Goal: Task Accomplishment & Management: Manage account settings

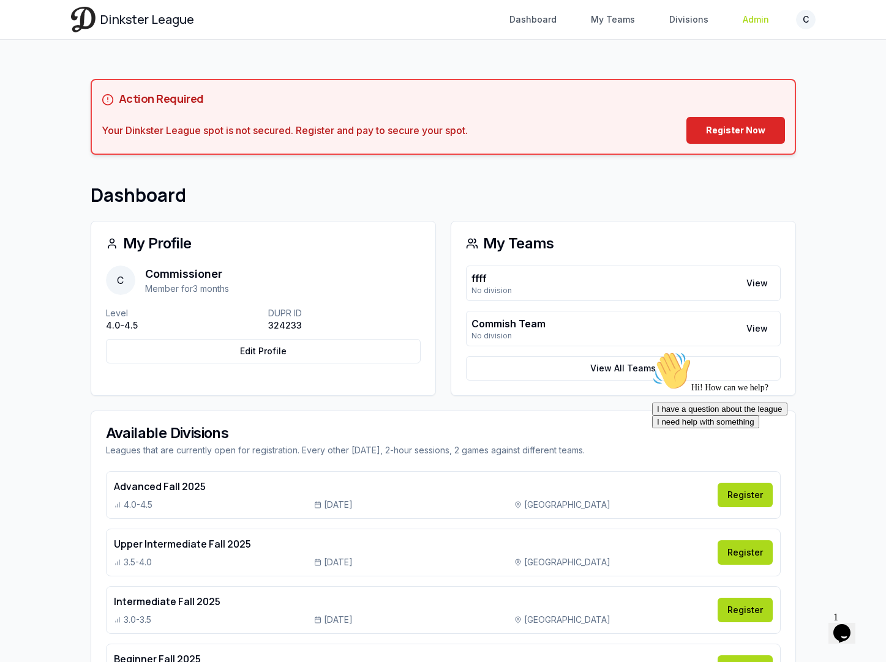
click at [750, 14] on link "Admin" at bounding box center [755, 20] width 41 height 22
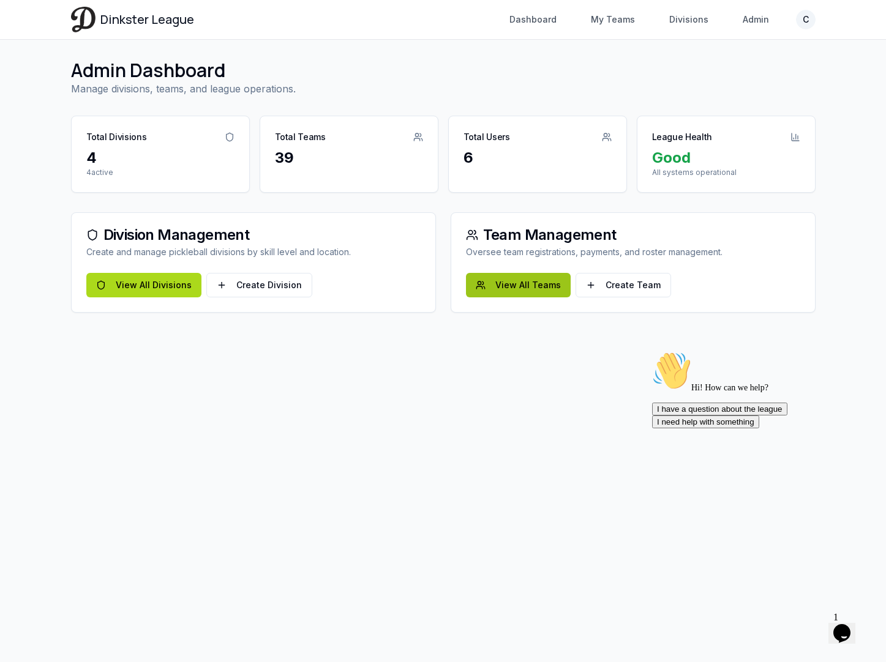
click at [507, 283] on link "View All Teams" at bounding box center [518, 285] width 105 height 24
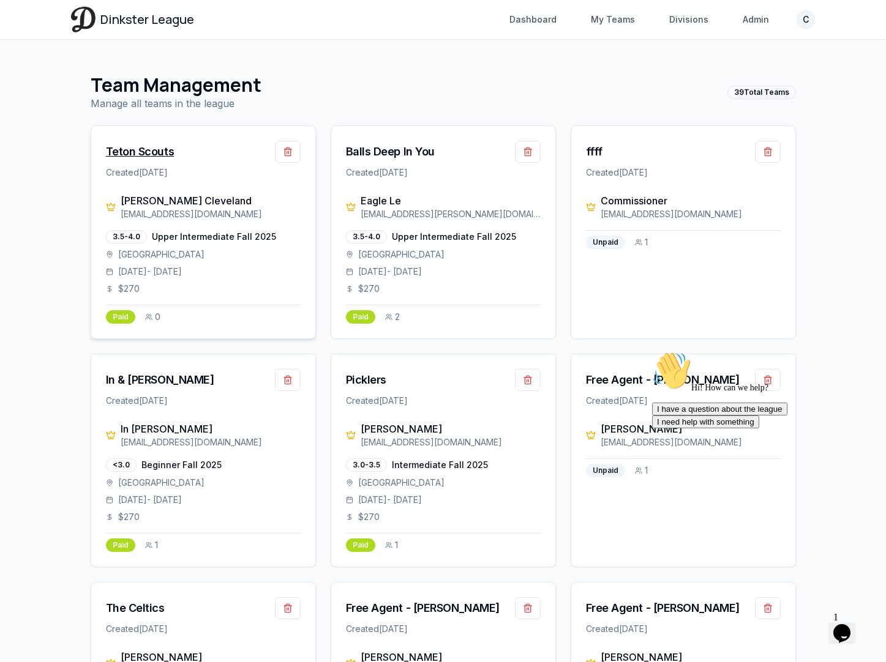
click at [151, 151] on div "Teton Scouts" at bounding box center [140, 151] width 69 height 17
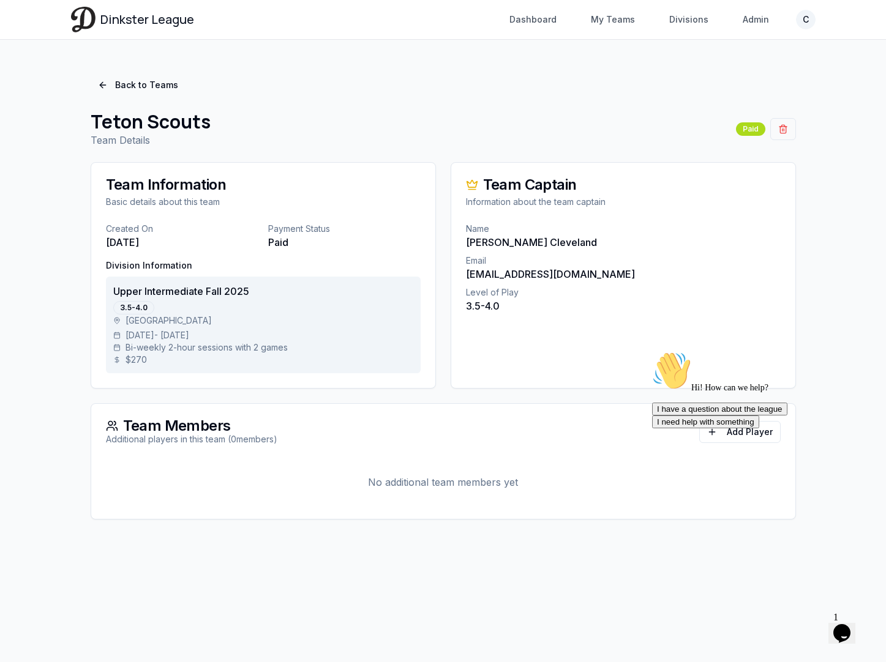
click at [742, 428] on div "Hi! How can we help? I have a question about the league I need help with someth…" at bounding box center [762, 389] width 220 height 77
click at [739, 428] on div "Hi! How can we help? I have a question about the league I need help with someth…" at bounding box center [762, 389] width 220 height 77
click at [652, 351] on icon "Chat attention grabber" at bounding box center [652, 351] width 0 height 0
click at [765, 432] on button "Add Player" at bounding box center [739, 432] width 81 height 22
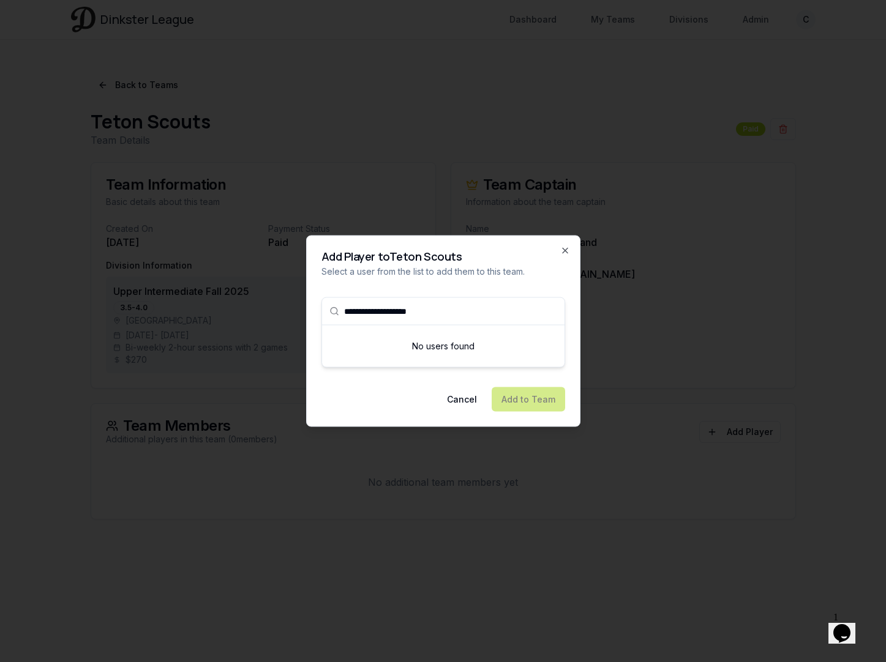
click at [469, 305] on input "**********" at bounding box center [450, 311] width 213 height 27
type input "*"
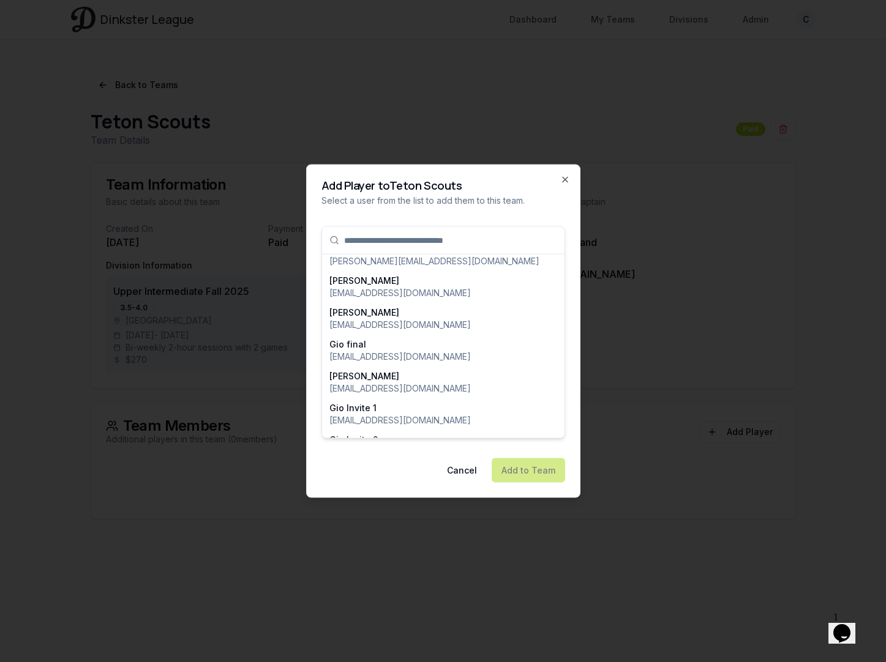
scroll to position [1360, 0]
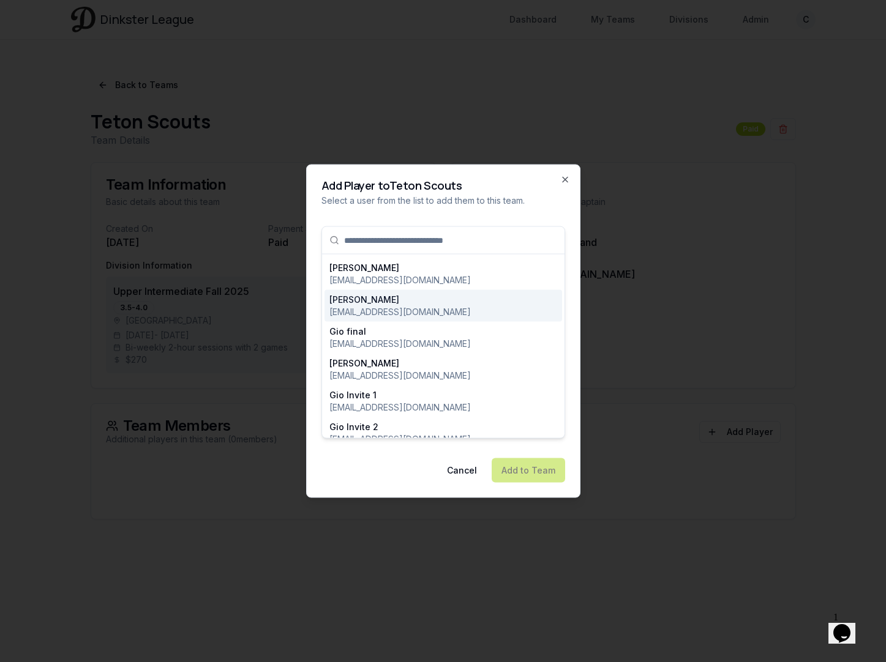
click at [427, 306] on p "georgewgervais@icloud.com" at bounding box center [399, 312] width 141 height 12
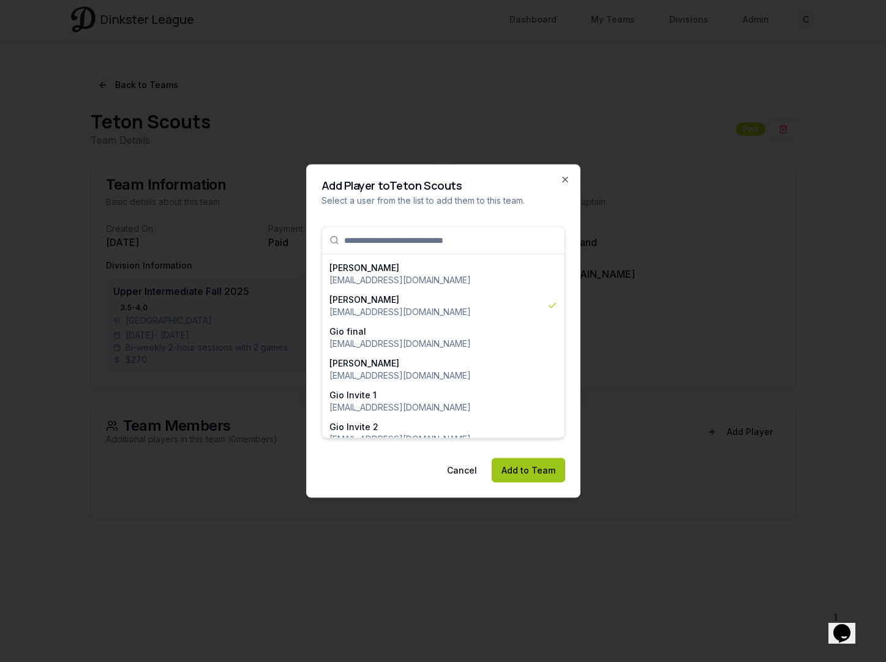
click at [520, 469] on button "Add to Team" at bounding box center [527, 470] width 73 height 24
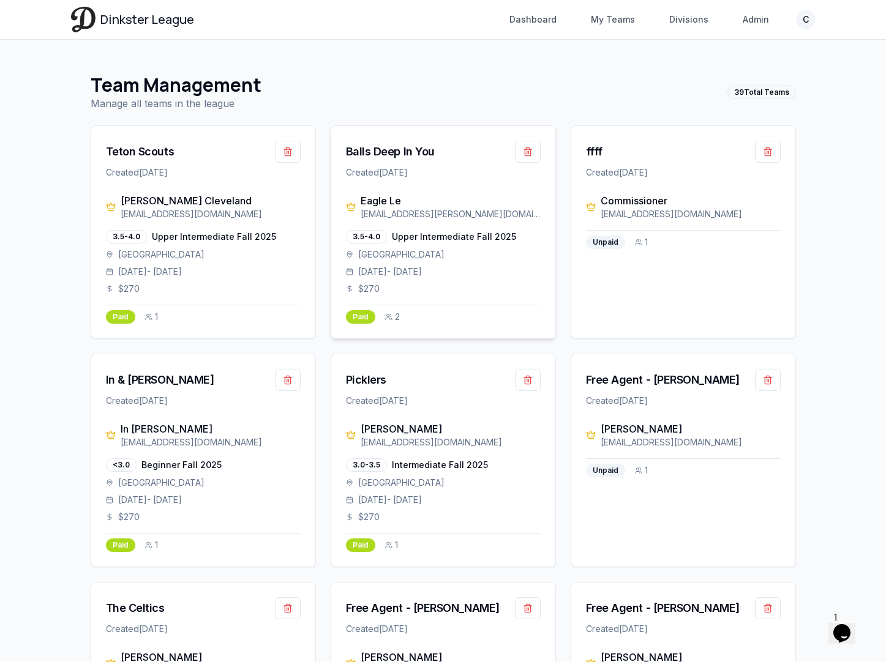
click at [387, 204] on div "Eagle Le" at bounding box center [450, 200] width 180 height 15
click at [402, 152] on div "Balls Deep In You" at bounding box center [390, 151] width 89 height 17
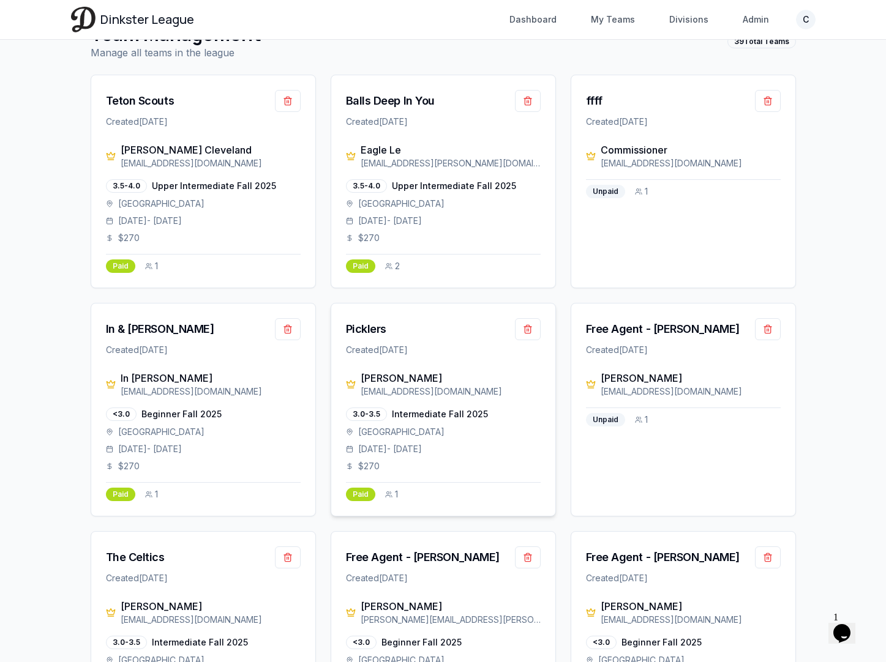
scroll to position [52, 0]
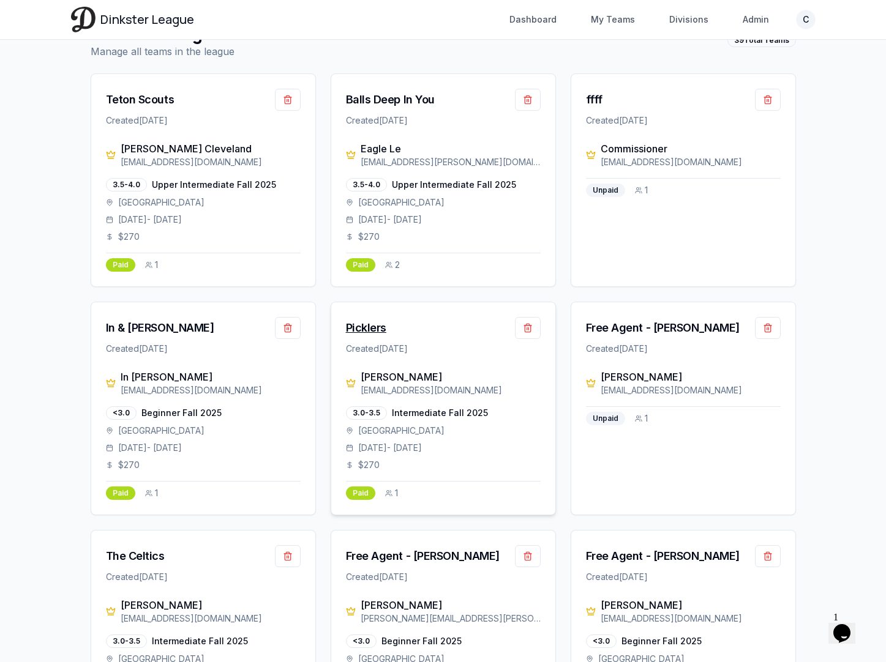
click at [372, 329] on div "Picklers" at bounding box center [366, 327] width 40 height 17
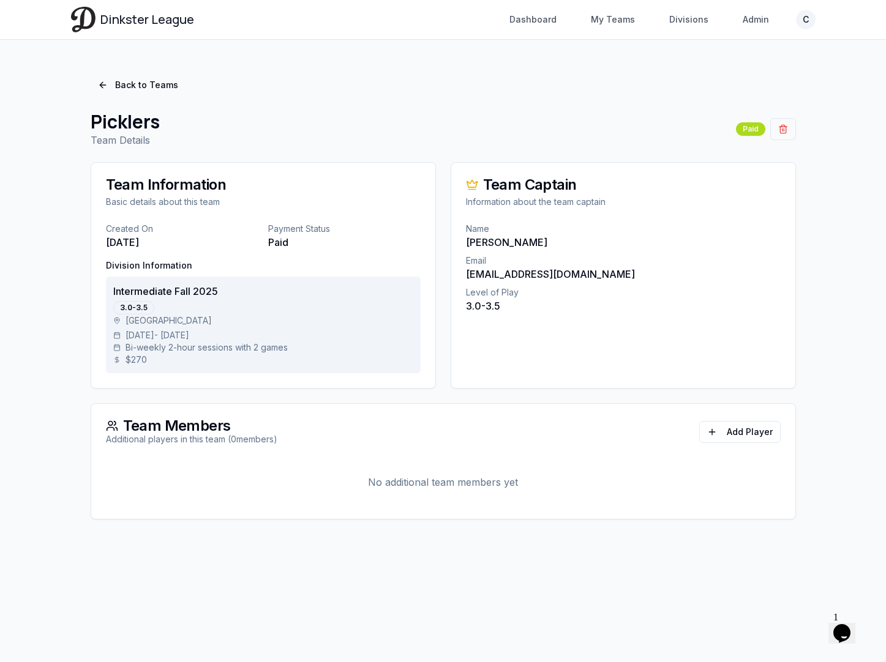
scroll to position [52, 0]
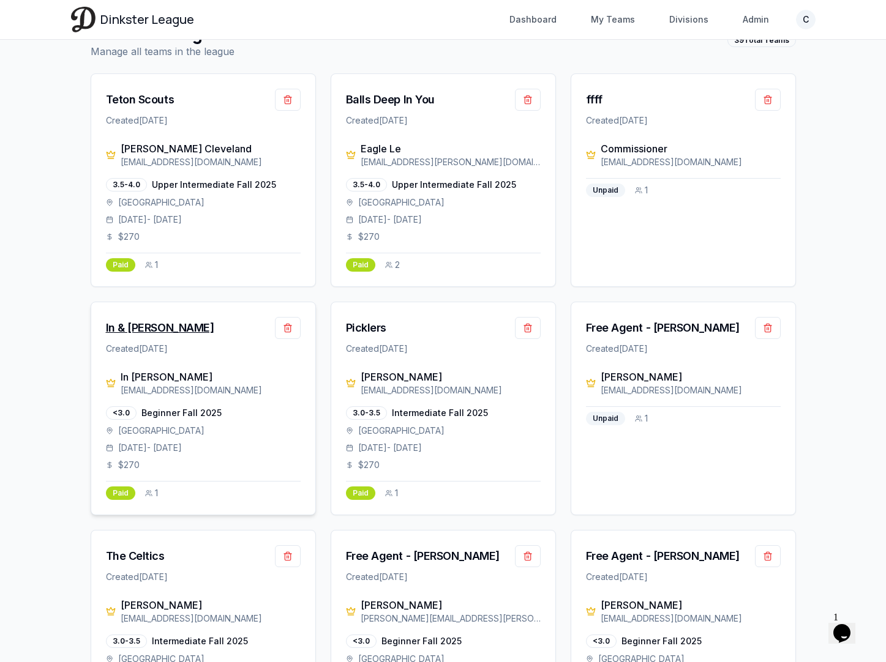
click at [138, 329] on div "In & Joe" at bounding box center [160, 327] width 108 height 17
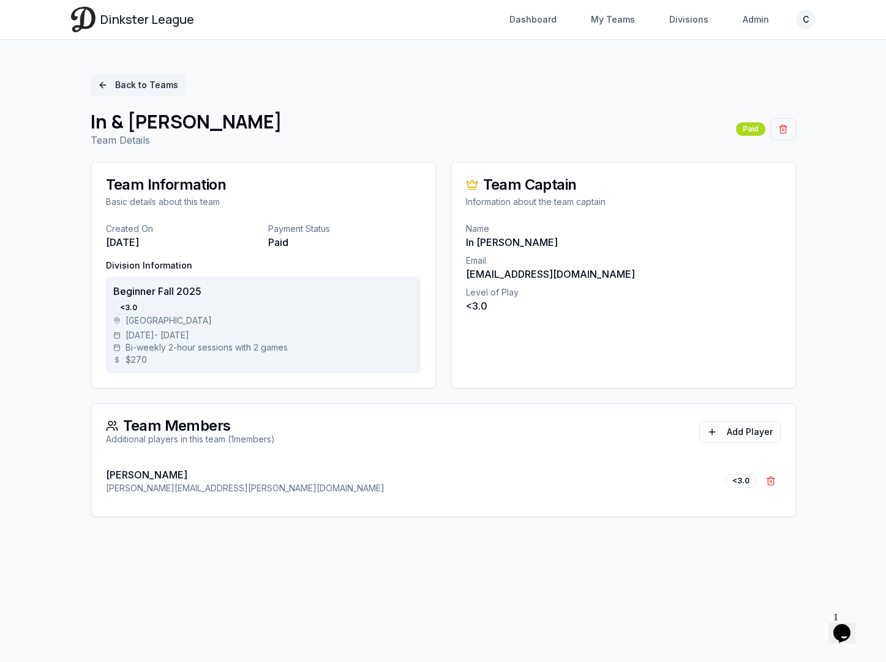
click at [143, 81] on link "Back to Teams" at bounding box center [138, 85] width 95 height 22
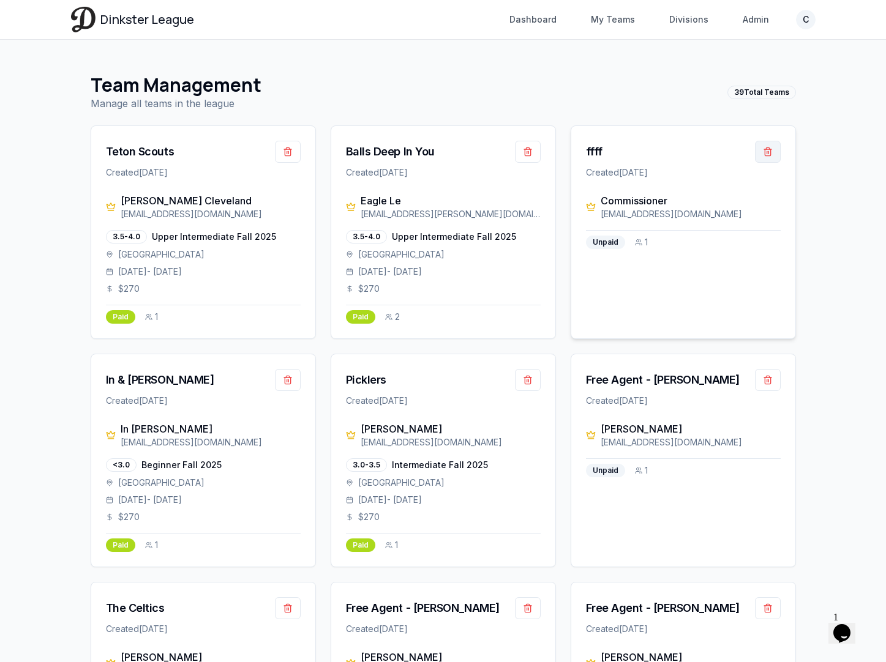
click at [766, 151] on button "button" at bounding box center [768, 152] width 26 height 22
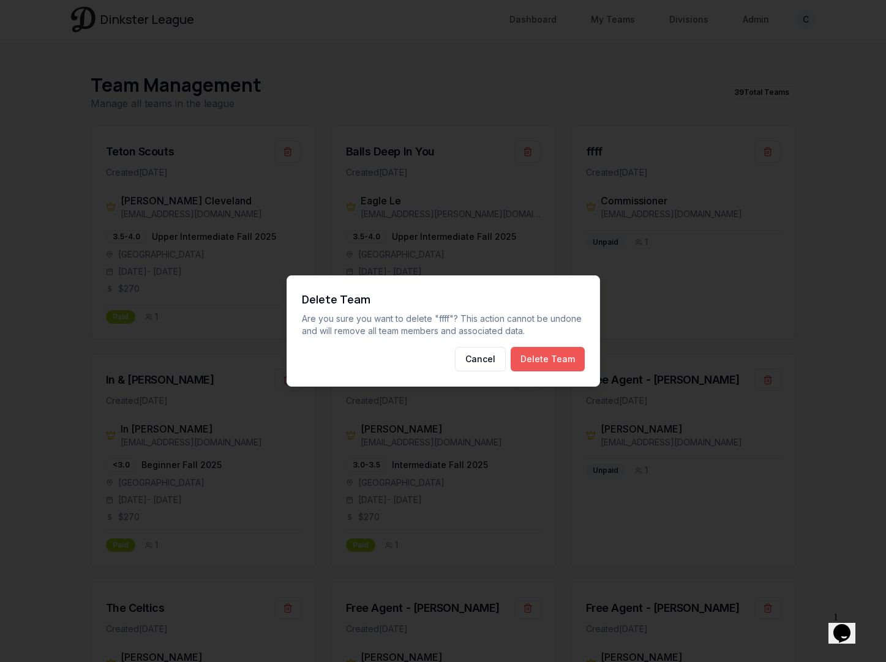
click at [549, 362] on button "Delete Team" at bounding box center [547, 359] width 74 height 24
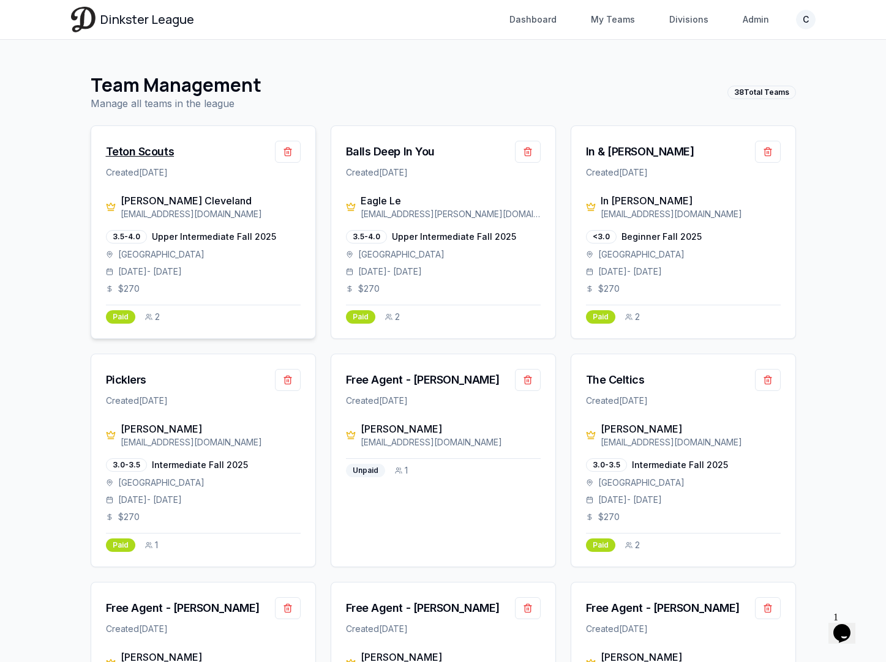
click at [131, 152] on div "Teton Scouts" at bounding box center [140, 151] width 69 height 17
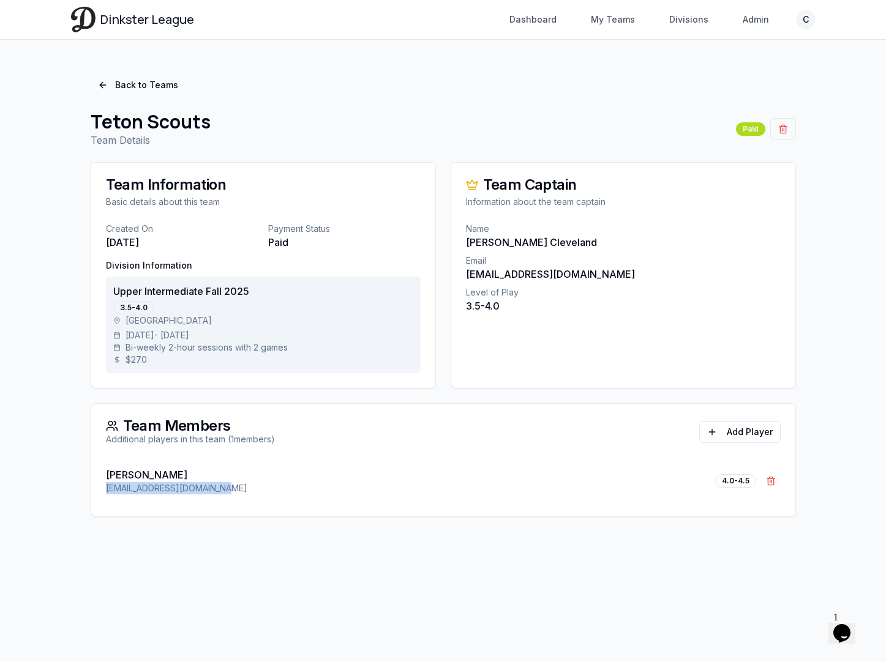
drag, startPoint x: 231, startPoint y: 491, endPoint x: 104, endPoint y: 491, distance: 126.7
click at [104, 491] on div "George Gervais georgewgervais@icloud.com 4.0-4.5 Remove George Gervais" at bounding box center [443, 488] width 704 height 56
copy p "georgewgervais@icloud.com"
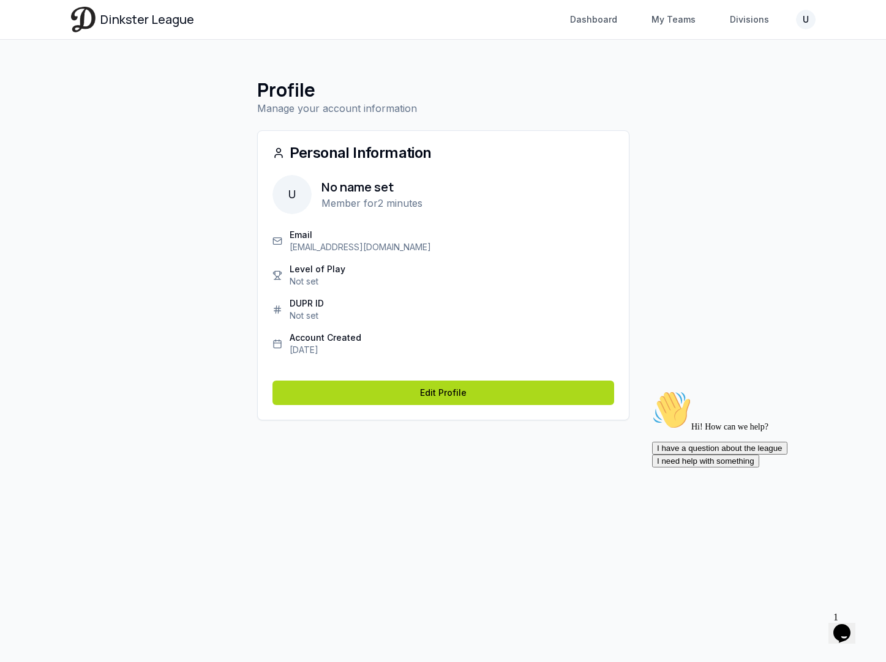
click at [107, 28] on link "Dinkster League" at bounding box center [132, 19] width 123 height 25
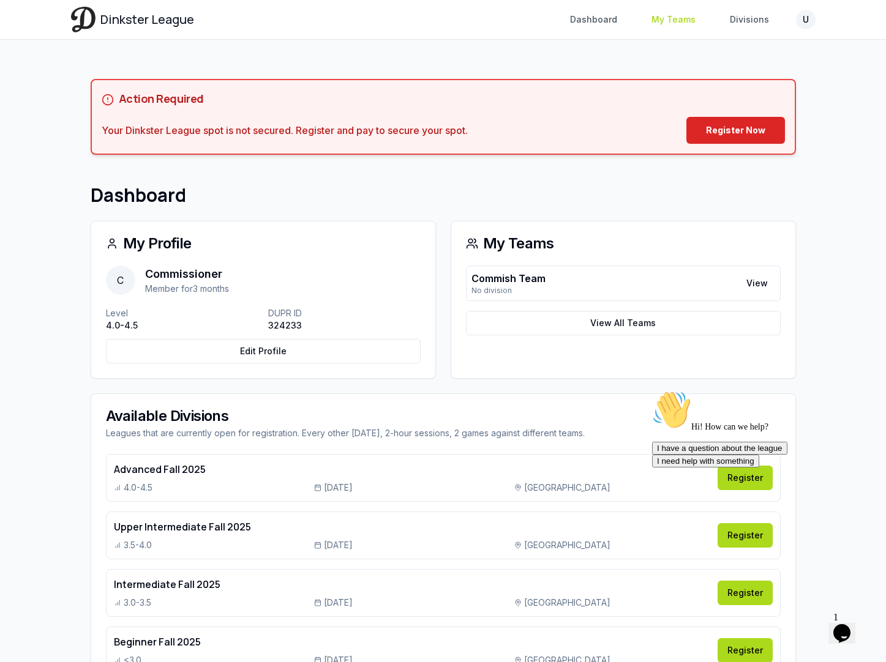
click at [692, 20] on link "My Teams" at bounding box center [673, 20] width 59 height 22
click at [123, 21] on span "Dinkster League" at bounding box center [147, 19] width 94 height 17
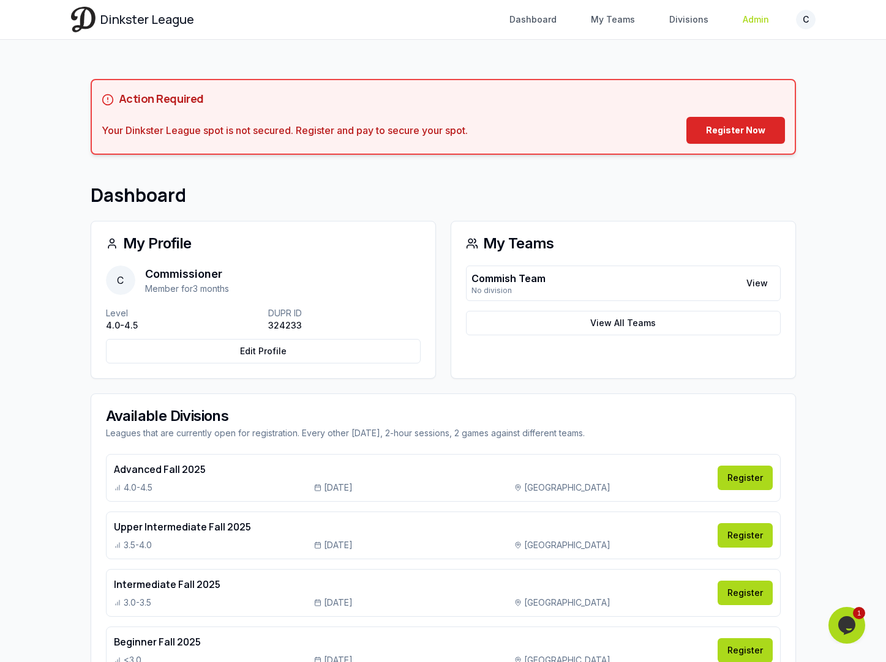
click at [764, 20] on link "Admin" at bounding box center [755, 20] width 41 height 22
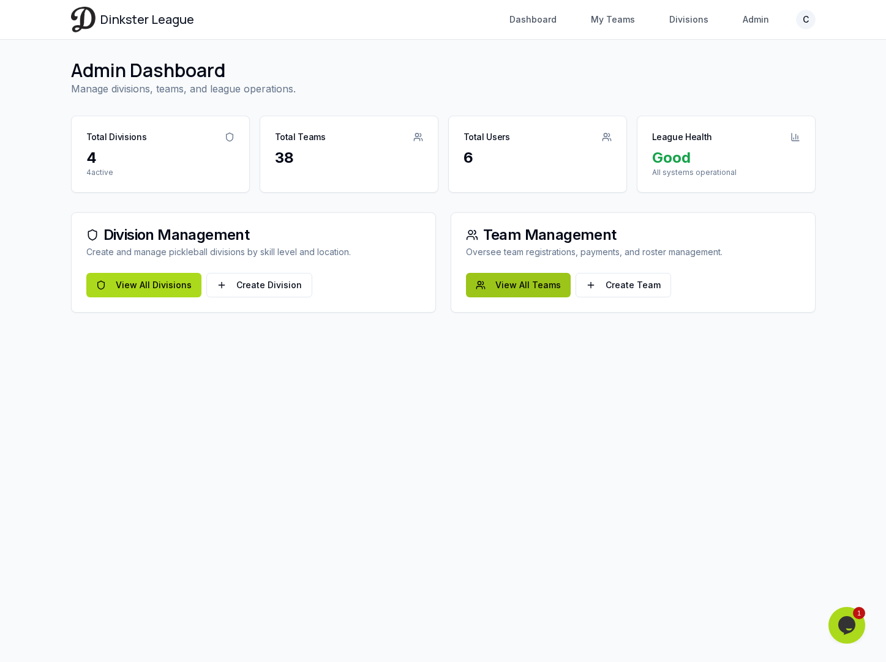
click at [501, 290] on link "View All Teams" at bounding box center [518, 285] width 105 height 24
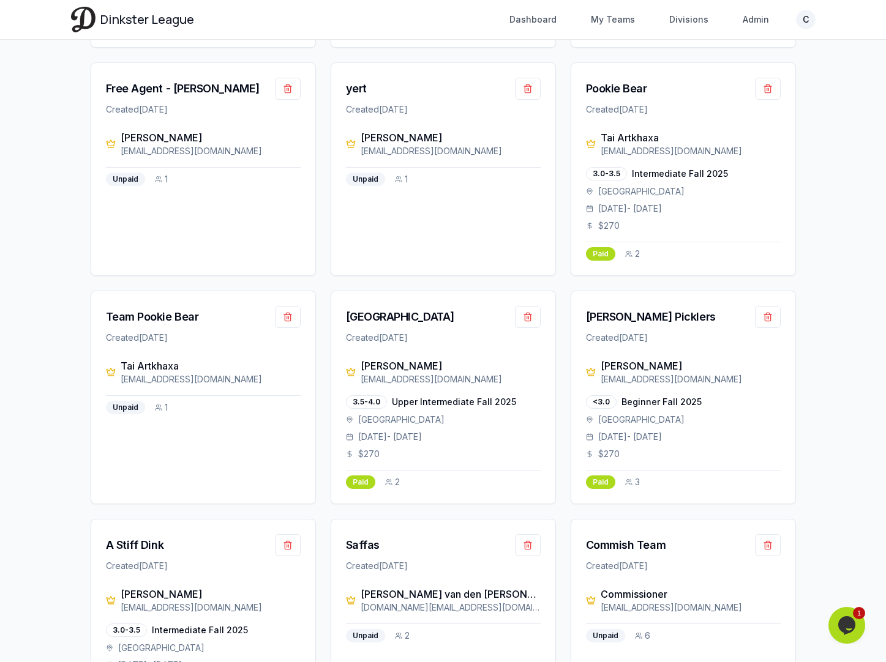
scroll to position [1583, 0]
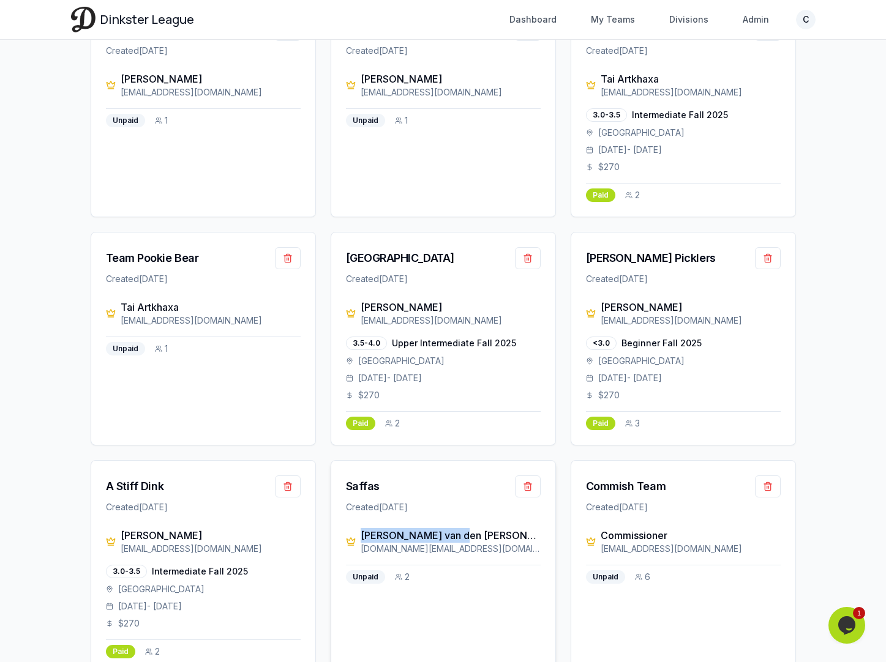
drag, startPoint x: 448, startPoint y: 526, endPoint x: 362, endPoint y: 526, distance: 86.3
click at [362, 528] on div "Chante van den Berg" at bounding box center [450, 535] width 180 height 15
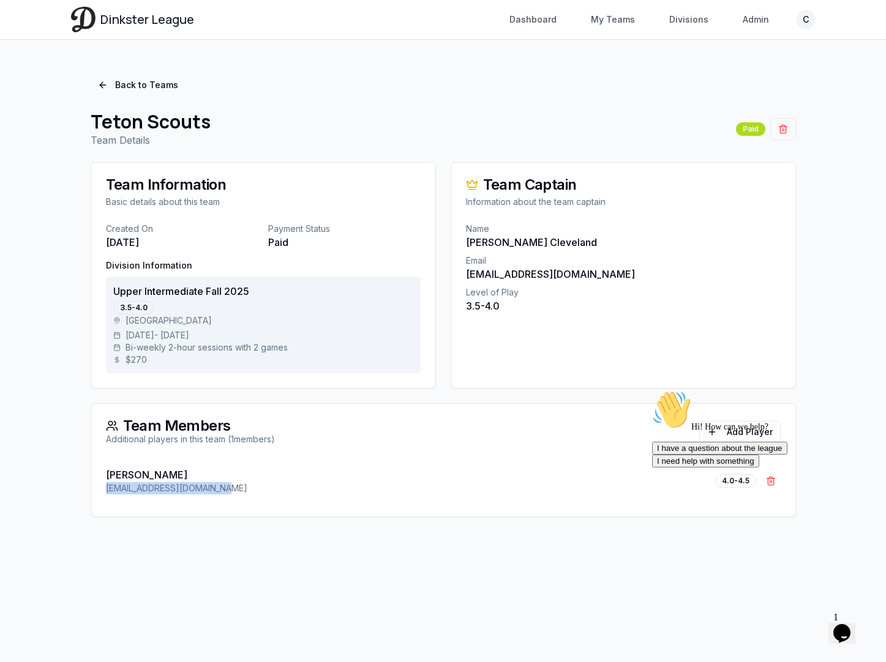
click at [162, 21] on span "Dinkster League" at bounding box center [147, 19] width 94 height 17
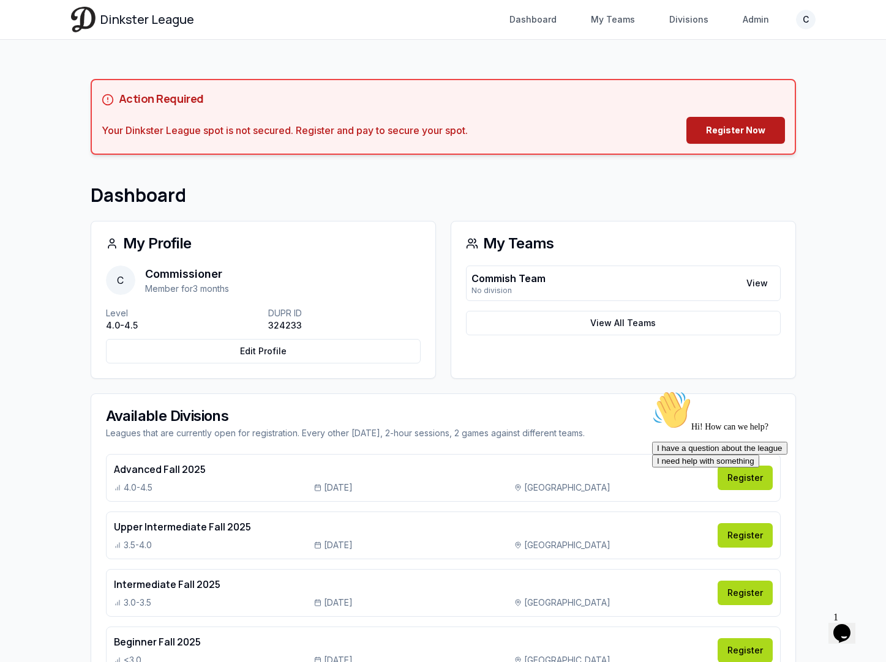
click at [715, 135] on link "Register Now" at bounding box center [735, 130] width 99 height 27
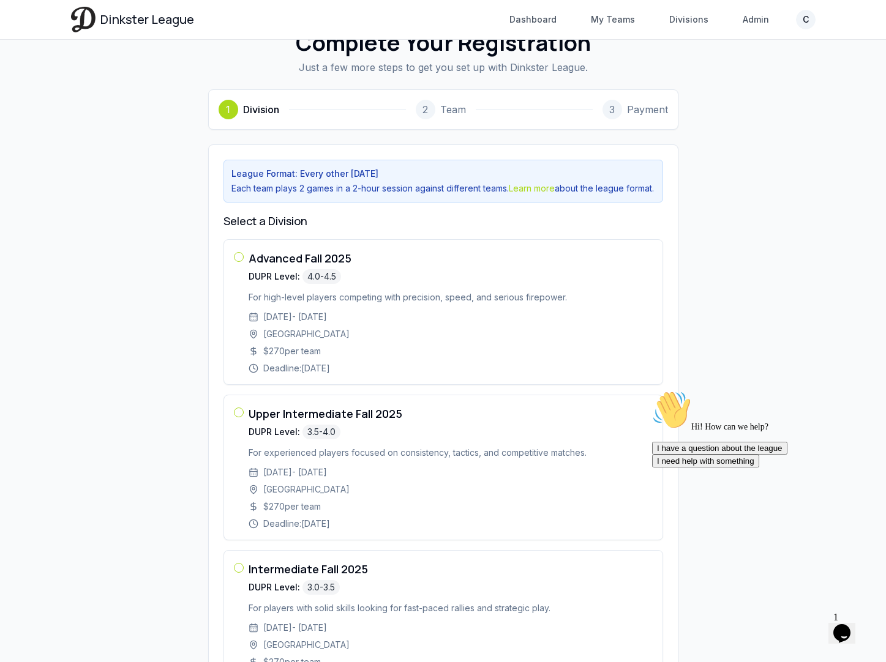
scroll to position [311, 0]
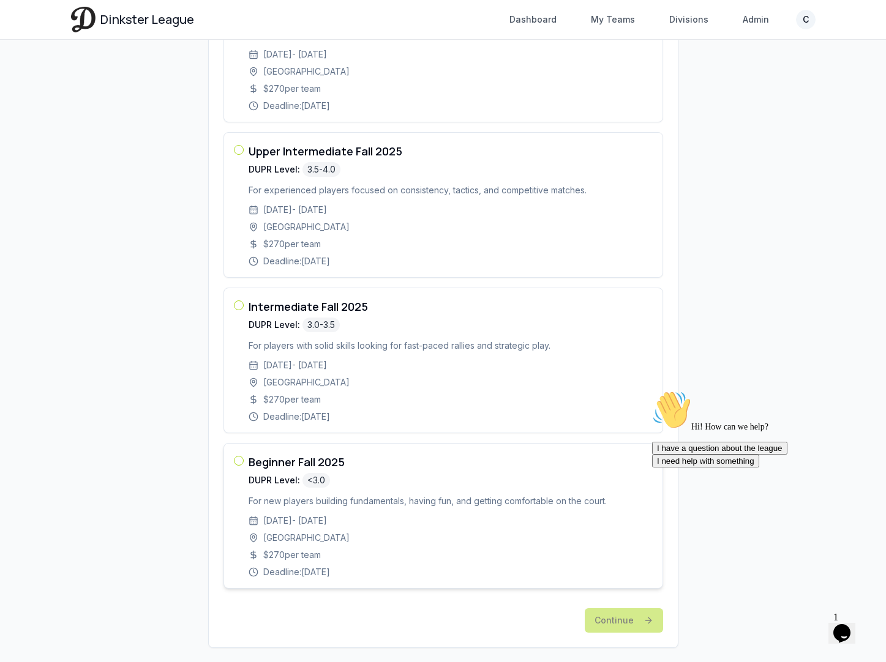
click at [236, 466] on button "button" at bounding box center [239, 461] width 10 height 10
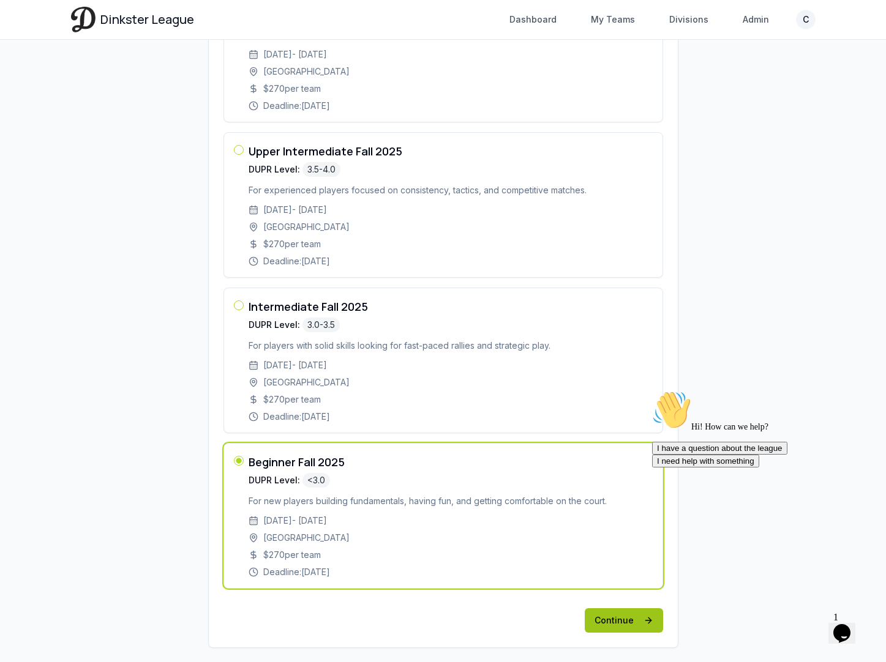
click at [637, 633] on button "Continue" at bounding box center [623, 620] width 78 height 24
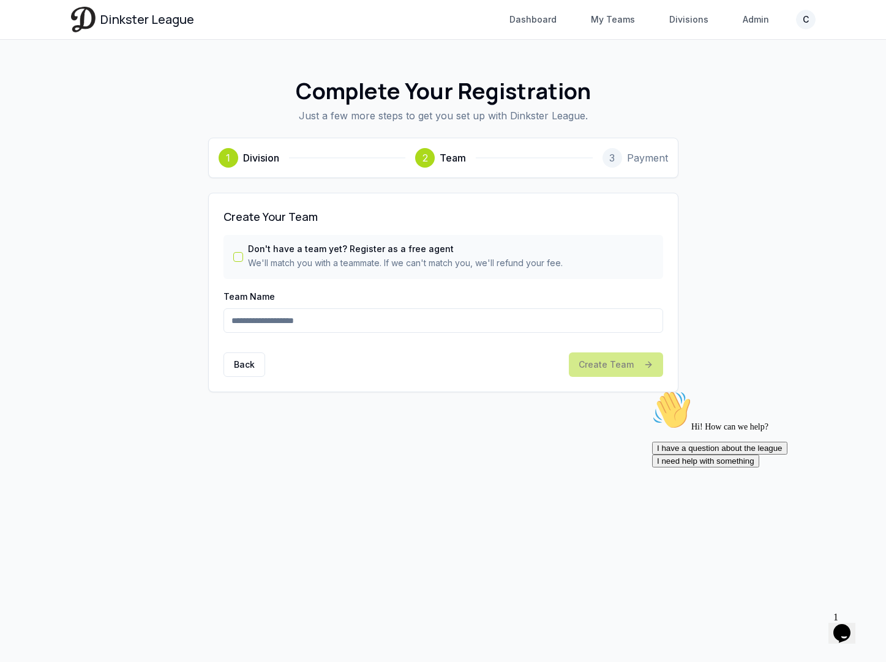
click at [353, 251] on label "Don't have a team yet? Register as a free agent" at bounding box center [405, 249] width 315 height 9
click at [243, 252] on button "Don't have a team yet? Register as a free agent" at bounding box center [238, 257] width 10 height 10
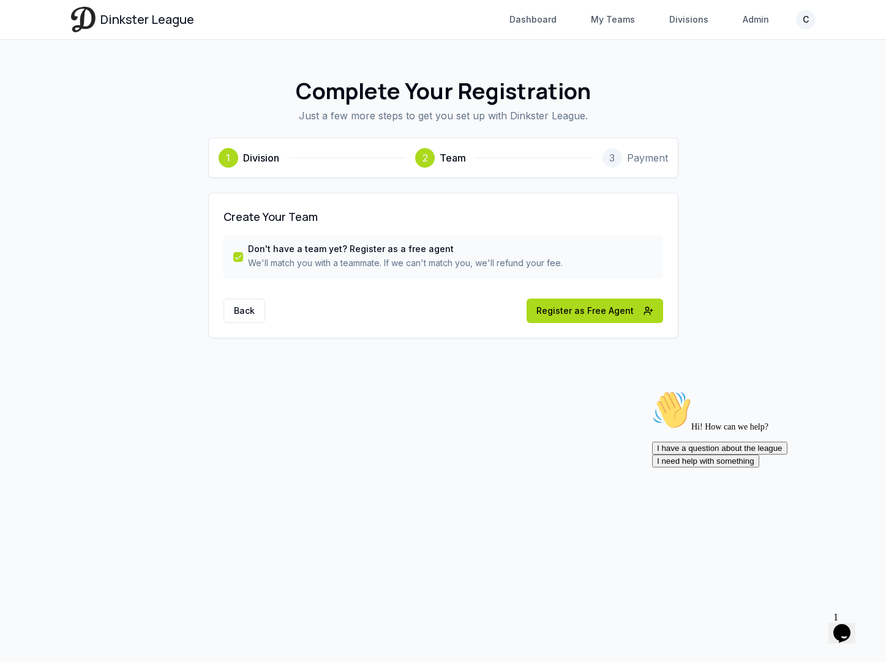
click at [353, 251] on label "Don't have a team yet? Register as a free agent" at bounding box center [405, 249] width 315 height 9
click at [243, 252] on button "Don't have a team yet? Register as a free agent" at bounding box center [238, 257] width 10 height 10
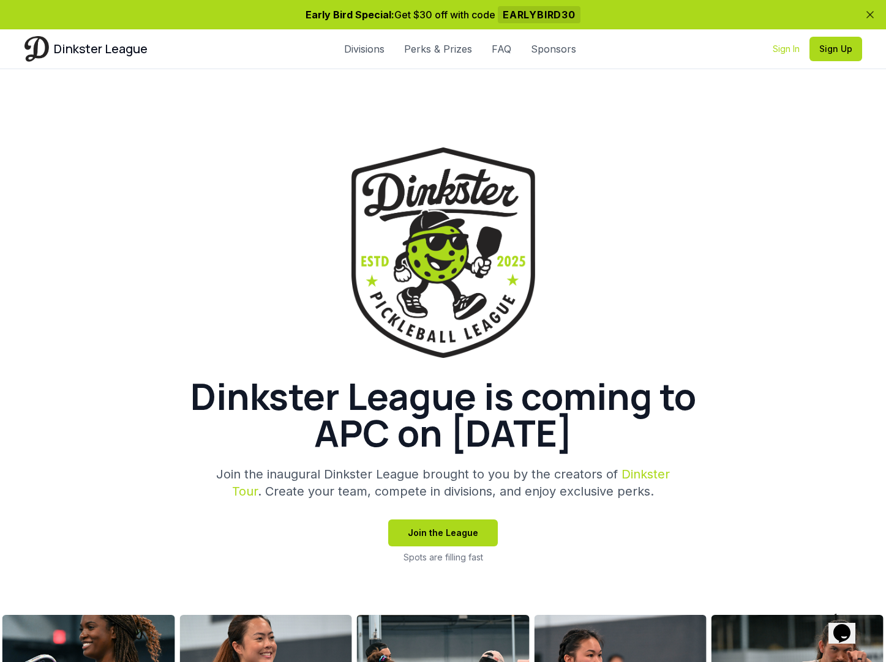
click at [786, 47] on link "Sign In" at bounding box center [785, 49] width 27 height 12
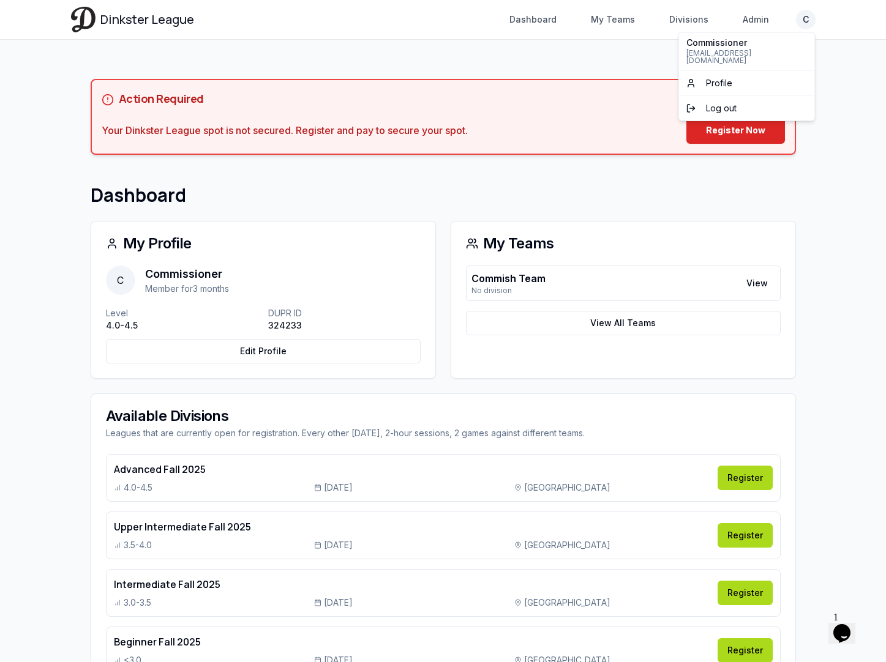
click at [807, 18] on html "Dinkster League Dashboard My Teams Divisions Admin C Toggle navigation menu Das…" at bounding box center [443, 364] width 886 height 729
click at [737, 103] on div "Log out" at bounding box center [746, 109] width 131 height 20
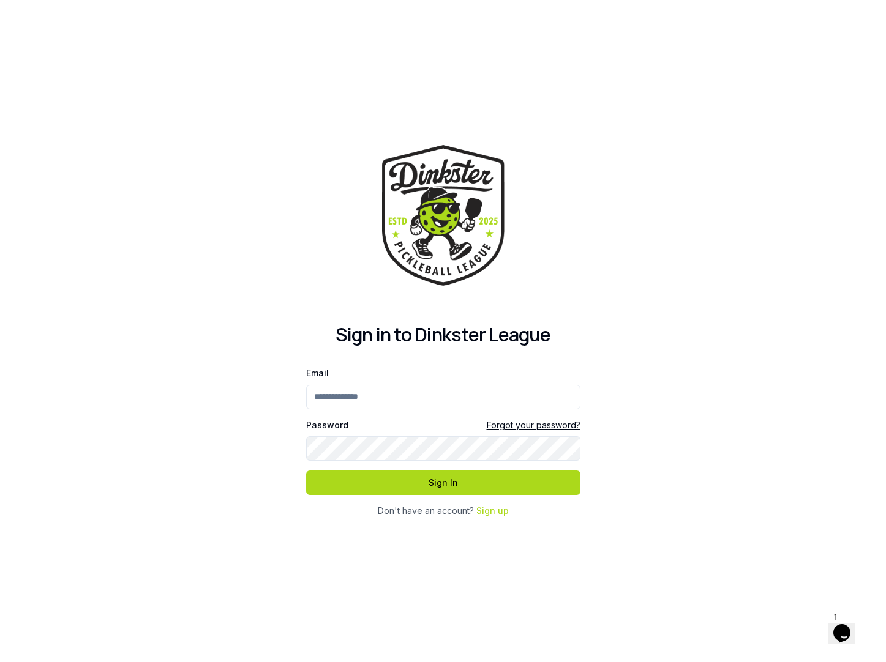
type input "**********"
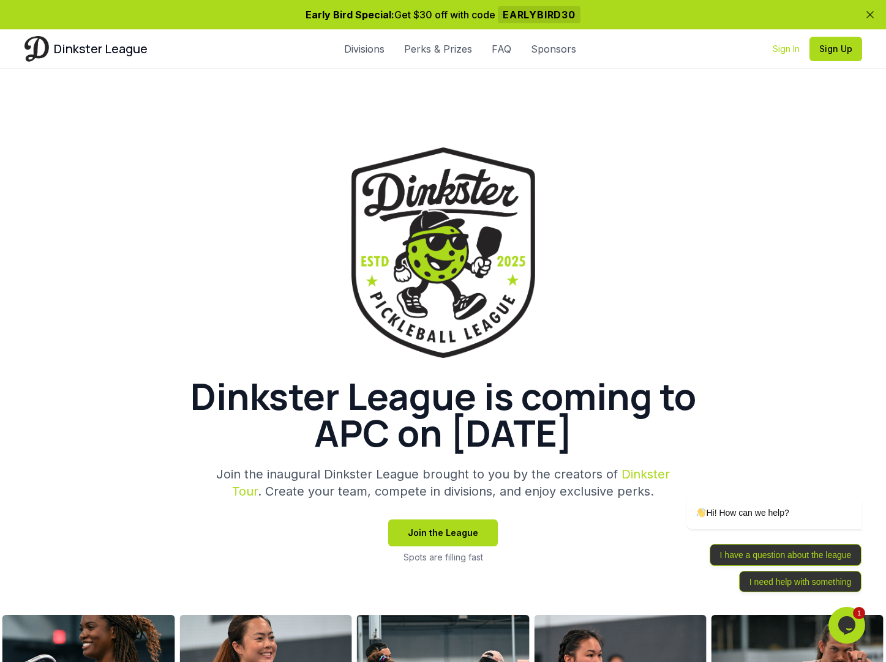
click at [786, 50] on link "Sign In" at bounding box center [785, 49] width 27 height 12
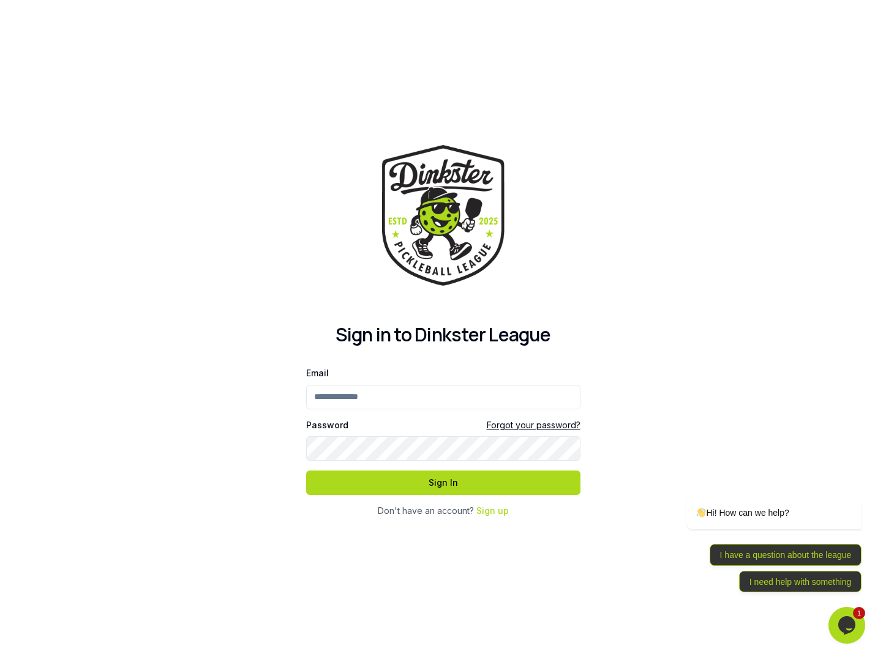
type input "**********"
click at [431, 385] on input "**********" at bounding box center [443, 397] width 274 height 24
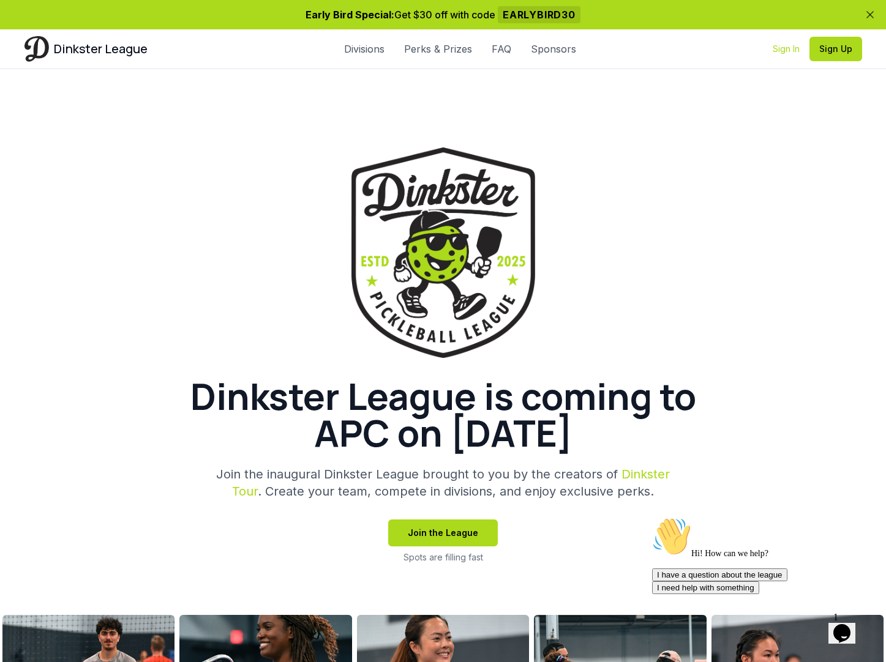
click at [782, 53] on link "Sign In" at bounding box center [785, 49] width 27 height 12
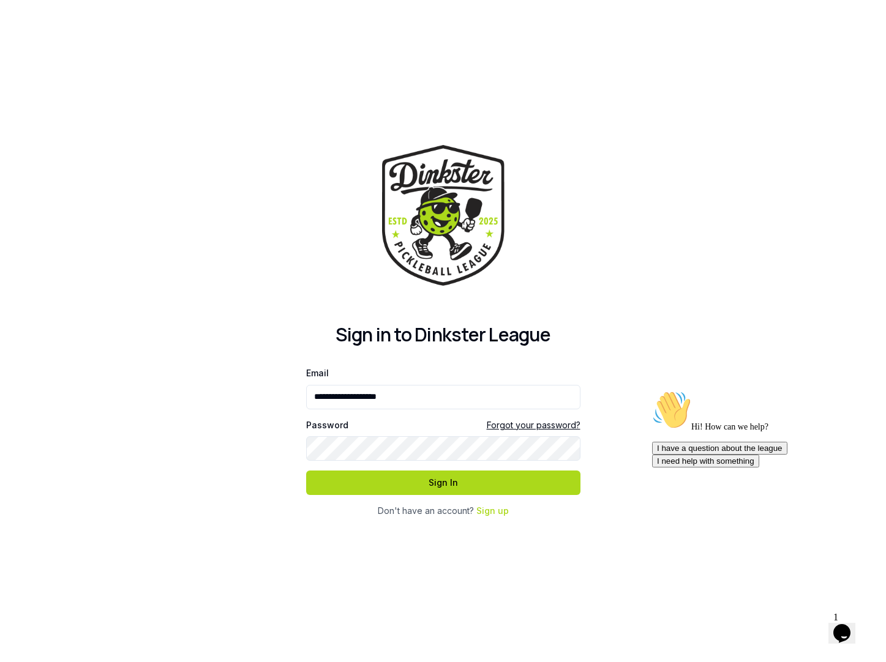
click at [442, 397] on input "**********" at bounding box center [443, 397] width 274 height 24
type input "**********"
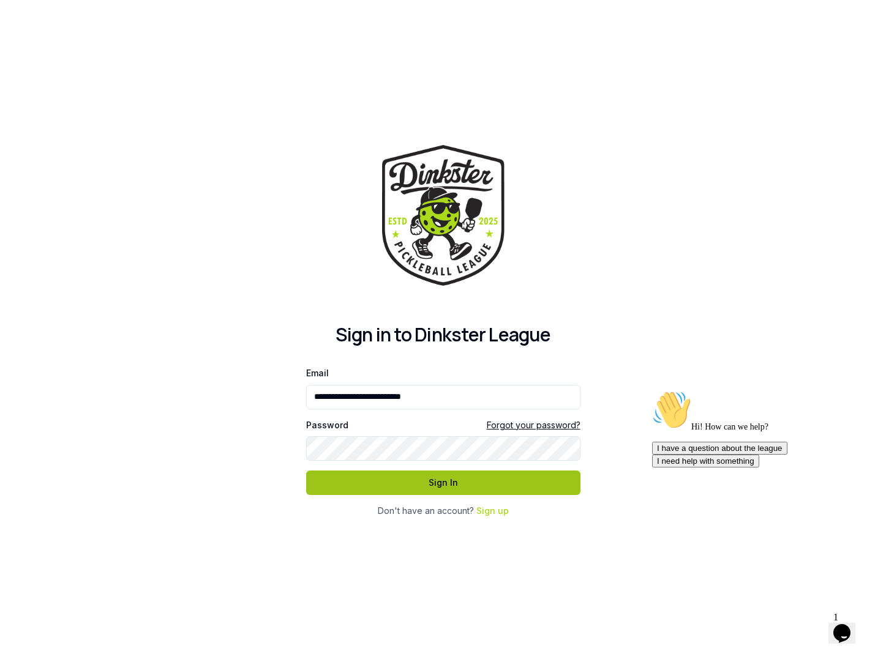
click at [394, 480] on button "Sign In" at bounding box center [443, 483] width 274 height 24
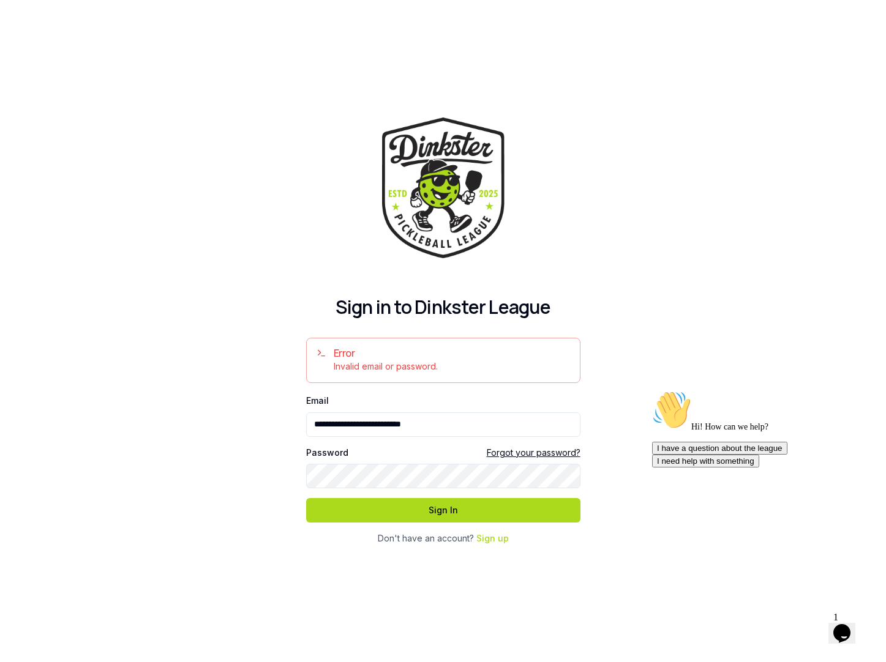
click at [181, 471] on div "**********" at bounding box center [443, 331] width 886 height 662
click at [368, 424] on input "**********" at bounding box center [443, 424] width 274 height 24
paste input "**********"
drag, startPoint x: 323, startPoint y: 428, endPoint x: 291, endPoint y: 428, distance: 32.4
click at [291, 428] on div "**********" at bounding box center [443, 331] width 886 height 662
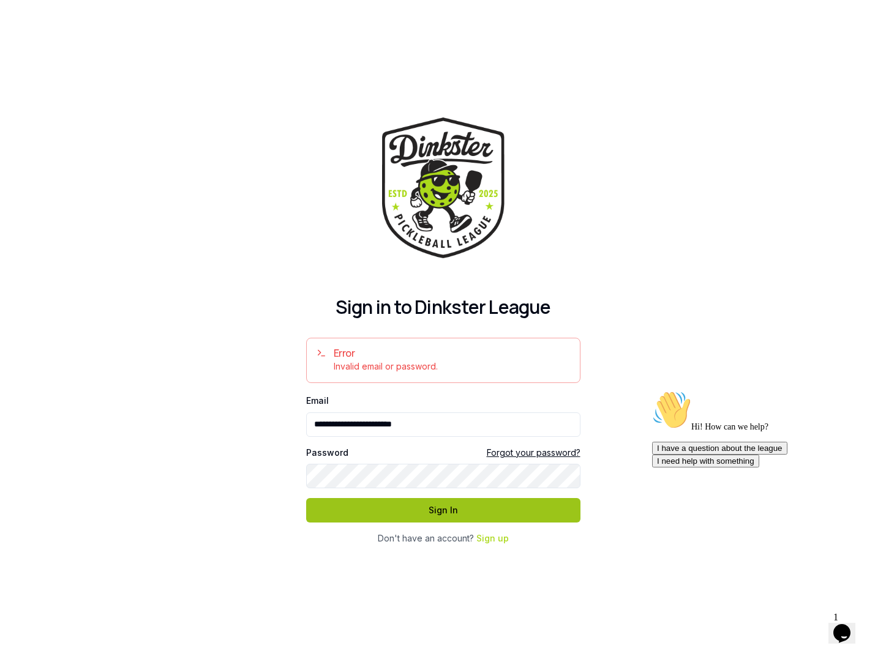
type input "**********"
click at [359, 515] on button "Sign In" at bounding box center [443, 510] width 274 height 24
